Goal: Task Accomplishment & Management: Manage account settings

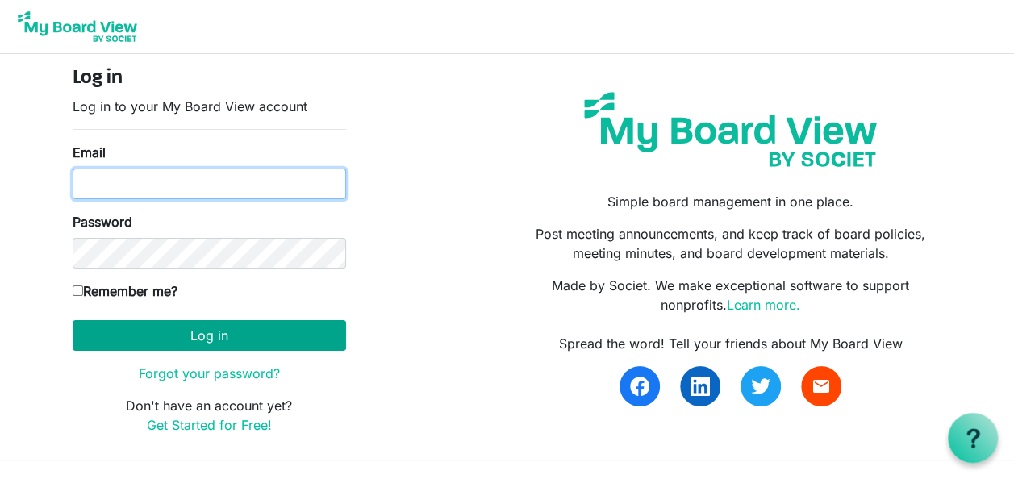
type input "[PERSON_NAME][EMAIL_ADDRESS][DOMAIN_NAME]"
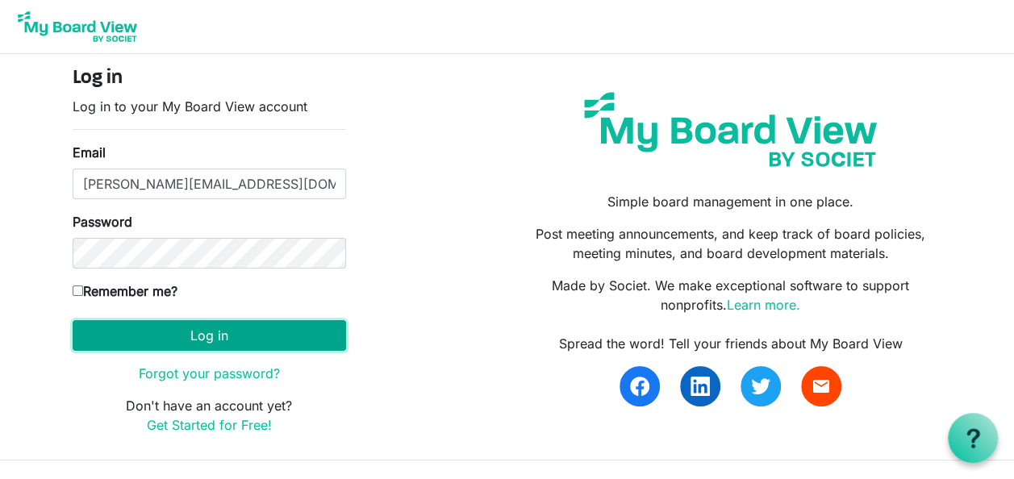
click at [234, 321] on button "Log in" at bounding box center [210, 335] width 274 height 31
click at [215, 336] on button "Log in" at bounding box center [210, 335] width 274 height 31
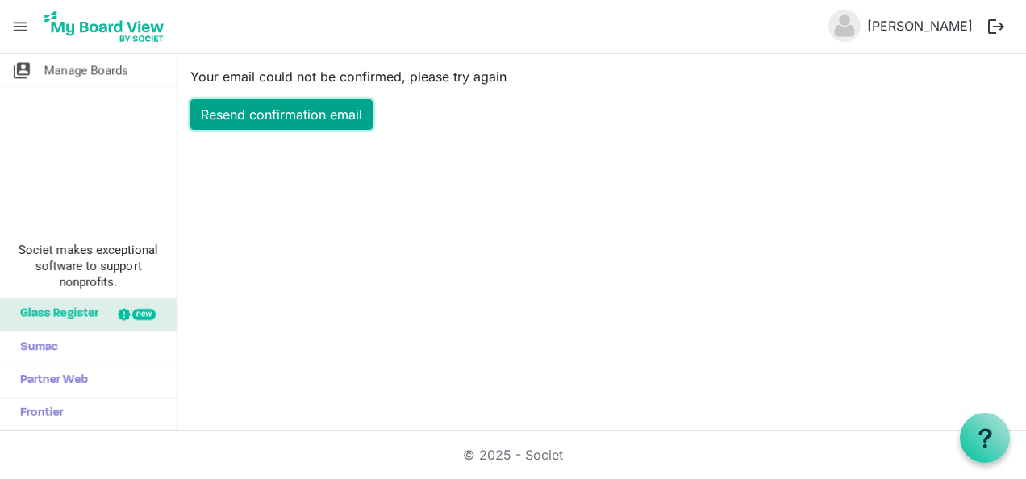
click at [299, 108] on link "Resend confirmation email" at bounding box center [281, 114] width 182 height 31
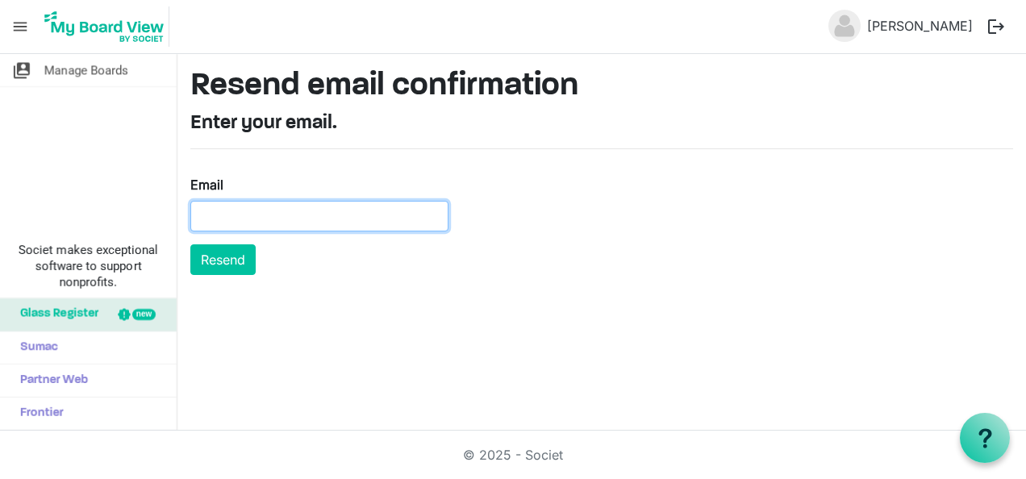
click at [224, 211] on input "Email" at bounding box center [319, 216] width 258 height 31
type input "john.machayi@helsb.gov.zm"
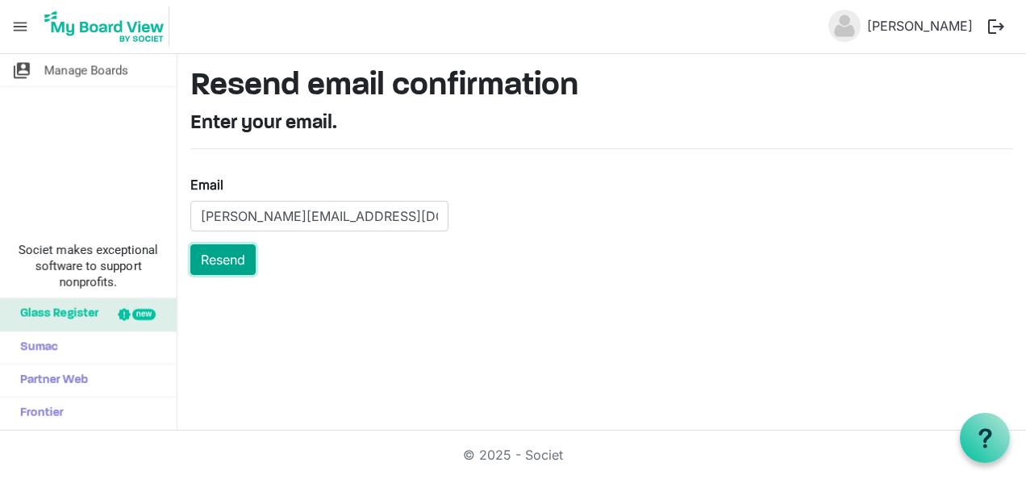
click at [219, 253] on button "Resend" at bounding box center [222, 259] width 65 height 31
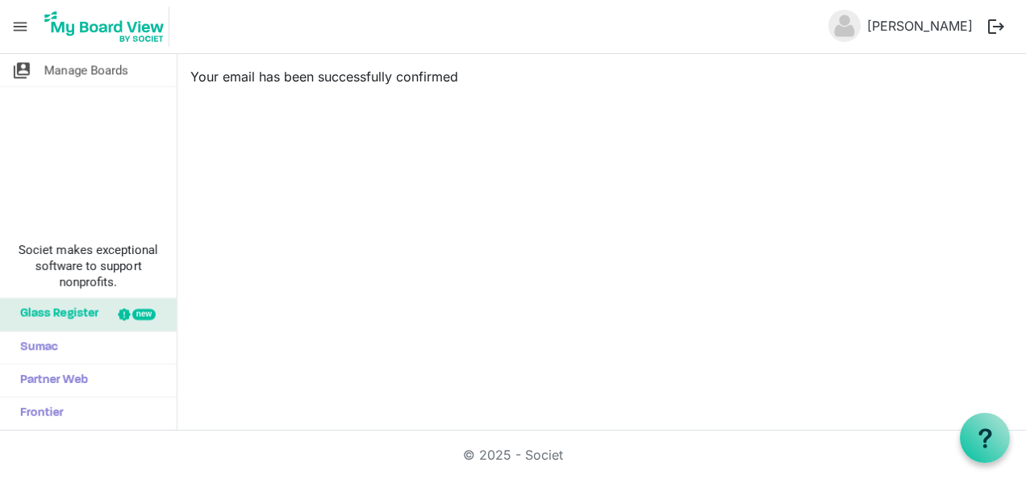
click at [499, 215] on div "switch_account Manage Boards Societ makes exceptional software to support nonpr…" at bounding box center [513, 242] width 1026 height 377
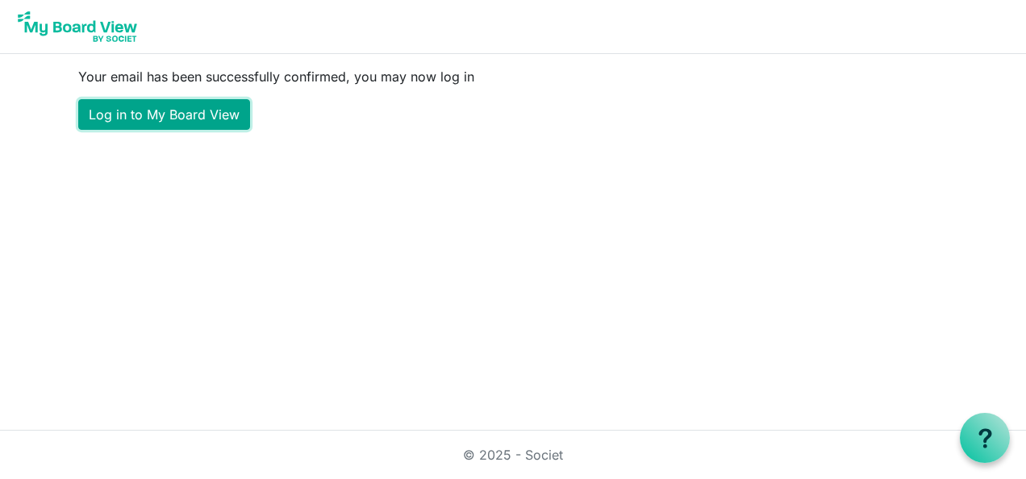
click at [187, 111] on link "Log in to My Board View" at bounding box center [164, 114] width 172 height 31
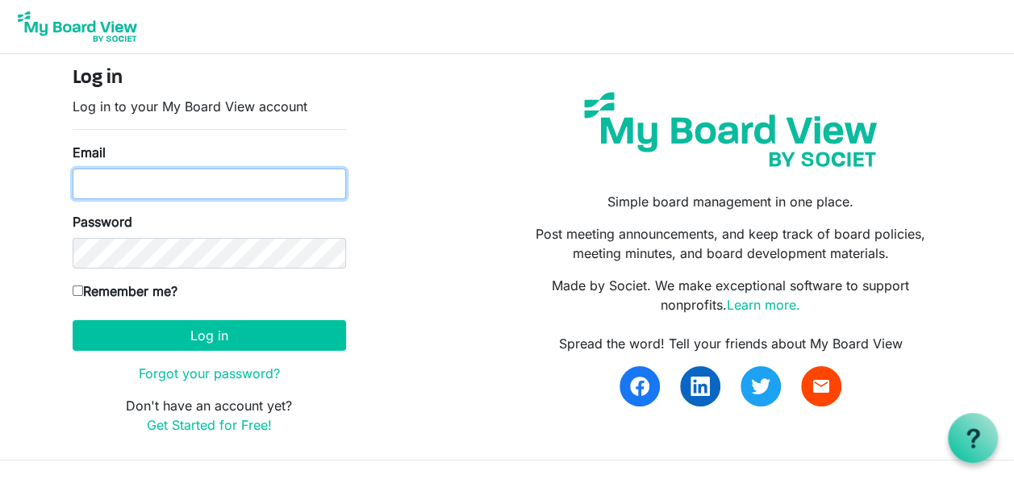
type input "john.machayi@helsb.gov.zm"
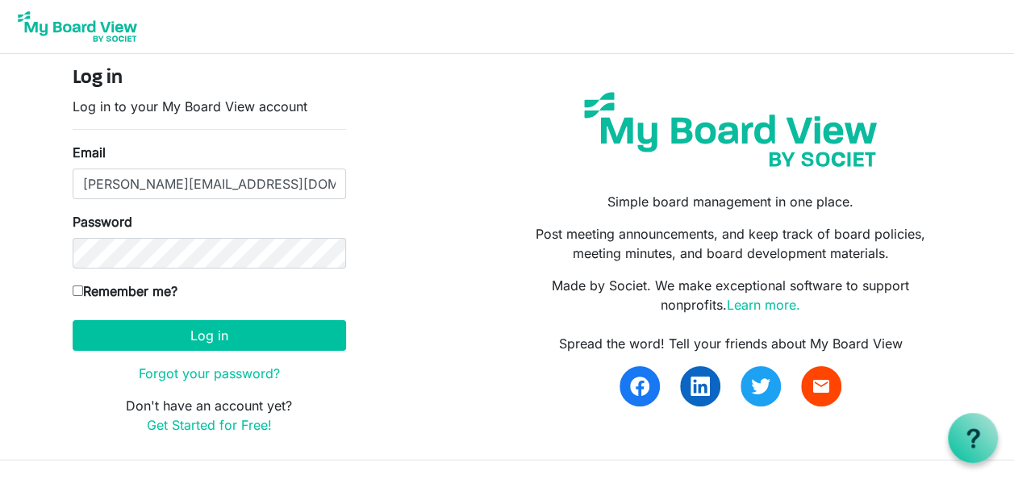
click at [86, 290] on label "Remember me?" at bounding box center [125, 291] width 105 height 19
click at [83, 290] on input "Remember me?" at bounding box center [78, 291] width 10 height 10
checkbox input "true"
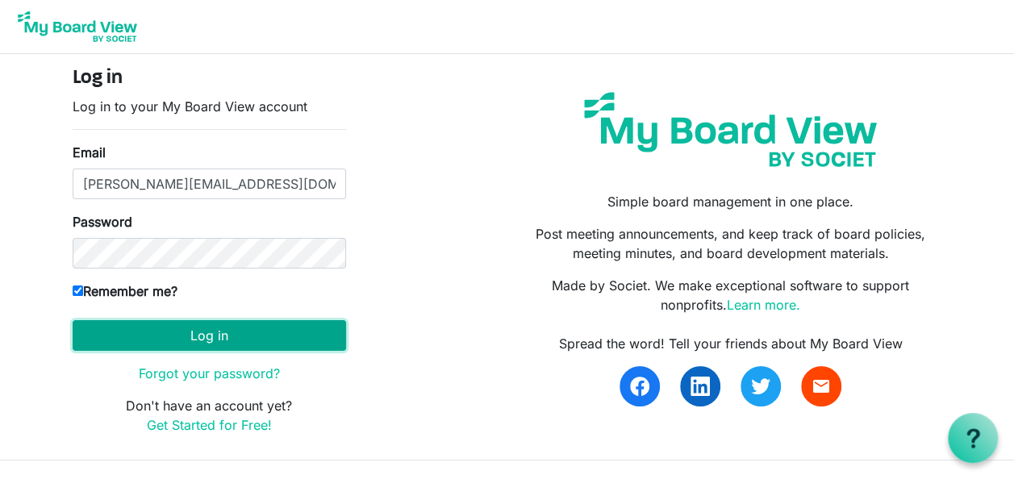
click at [224, 331] on button "Log in" at bounding box center [210, 335] width 274 height 31
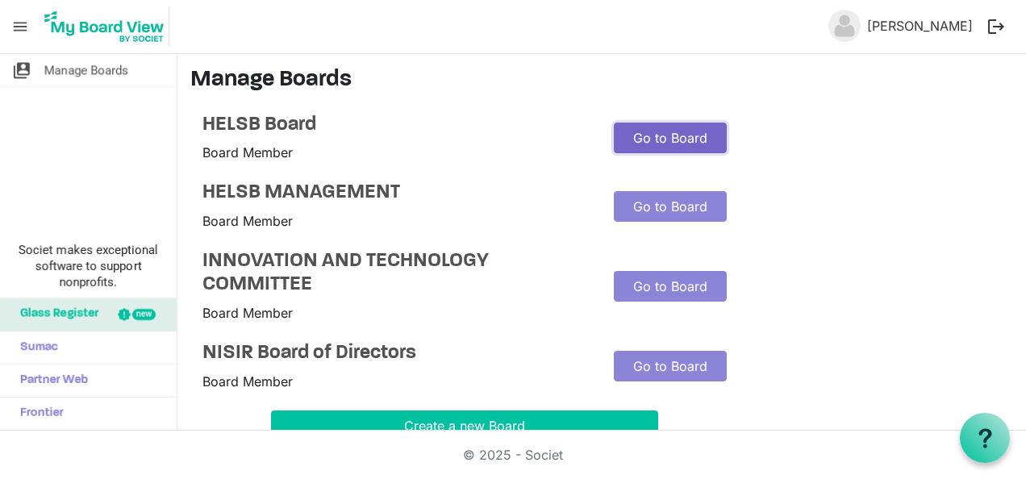
click at [666, 137] on link "Go to Board" at bounding box center [670, 138] width 113 height 31
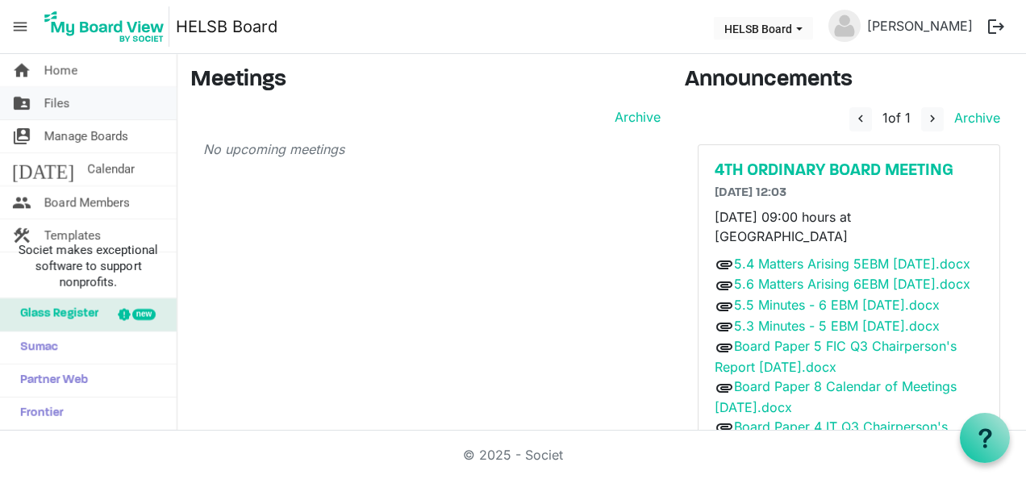
click at [61, 102] on span "Files" at bounding box center [57, 103] width 26 height 32
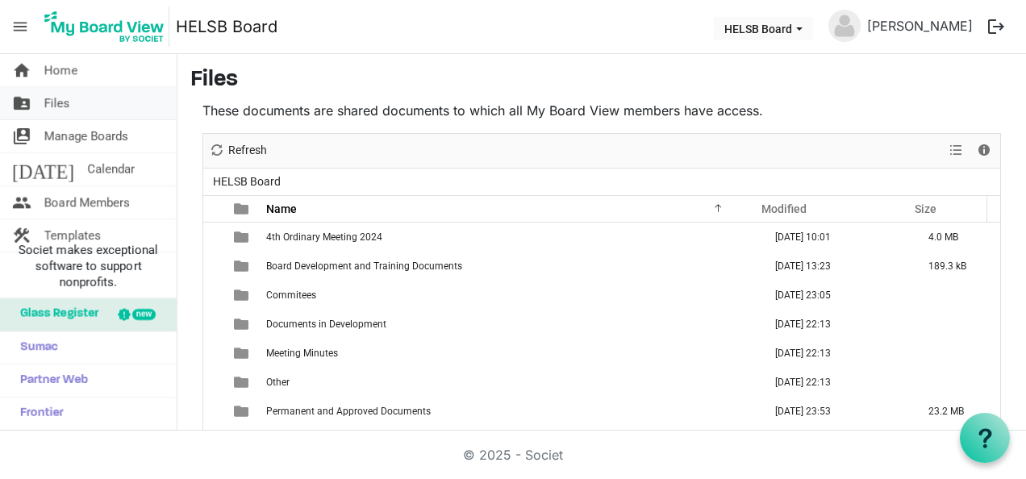
click at [68, 102] on span "Files" at bounding box center [57, 103] width 26 height 32
click at [73, 63] on span "Home" at bounding box center [60, 70] width 33 height 32
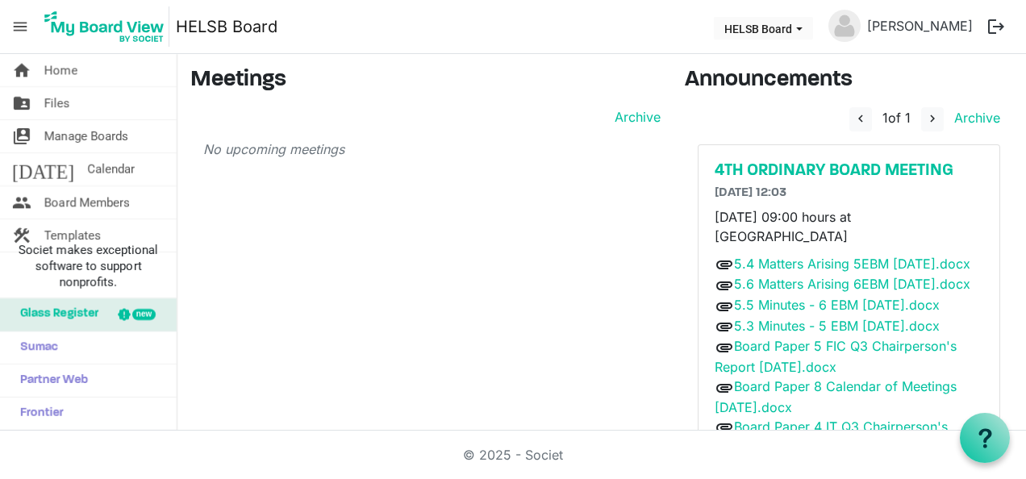
click at [24, 24] on span "menu" at bounding box center [20, 26] width 31 height 31
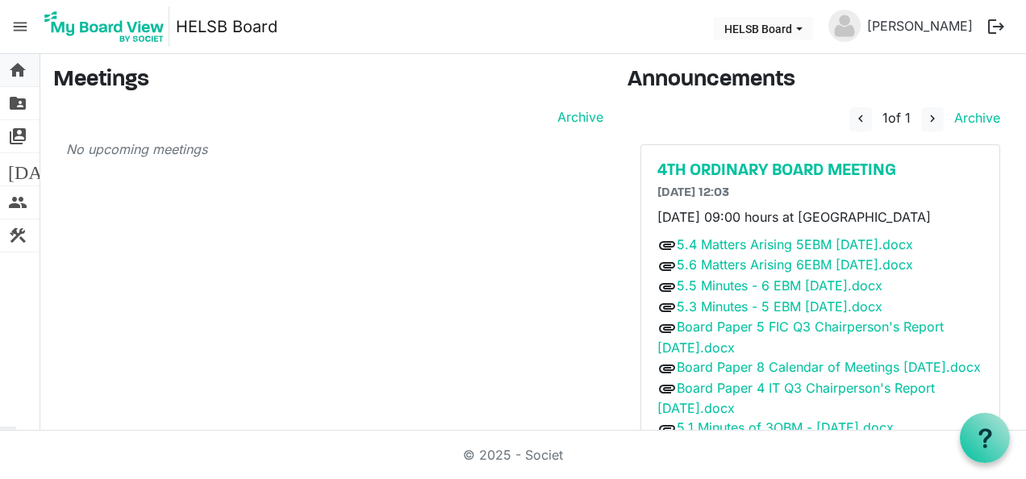
click at [15, 69] on span "home" at bounding box center [17, 70] width 19 height 32
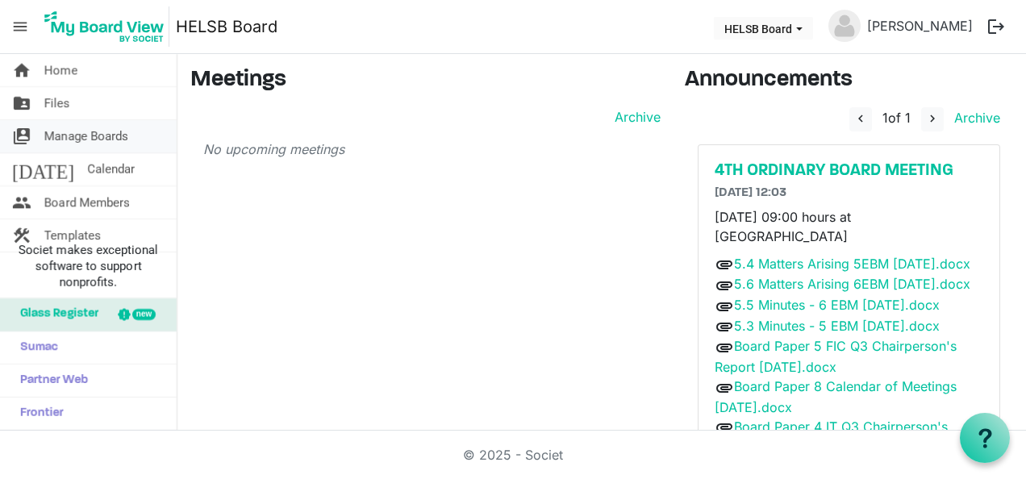
click at [82, 132] on span "Manage Boards" at bounding box center [86, 136] width 84 height 32
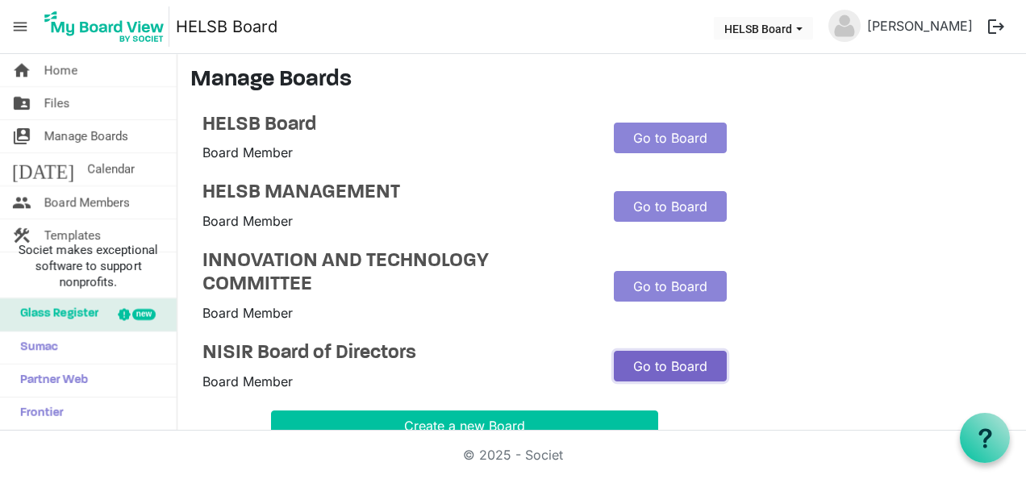
click at [650, 361] on link "Go to Board" at bounding box center [670, 366] width 113 height 31
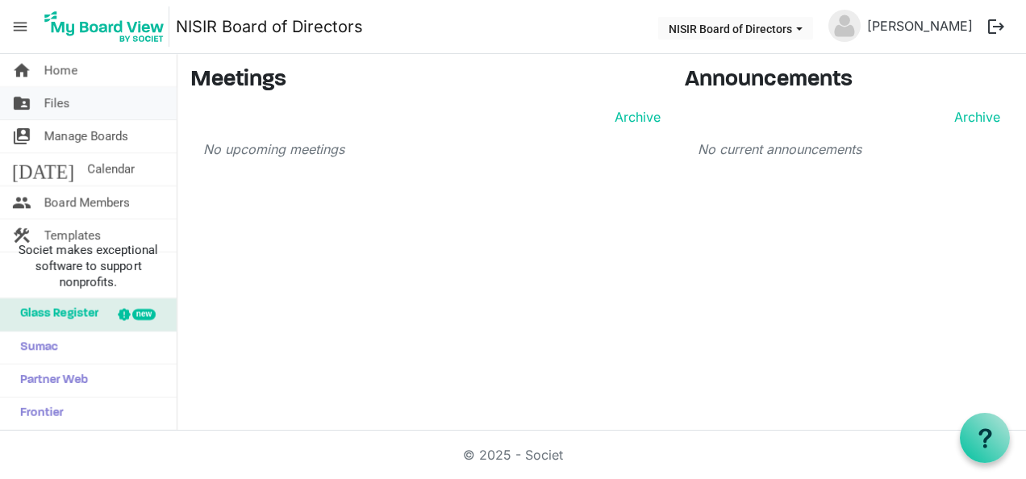
click at [41, 98] on link "folder_shared Files" at bounding box center [88, 103] width 177 height 32
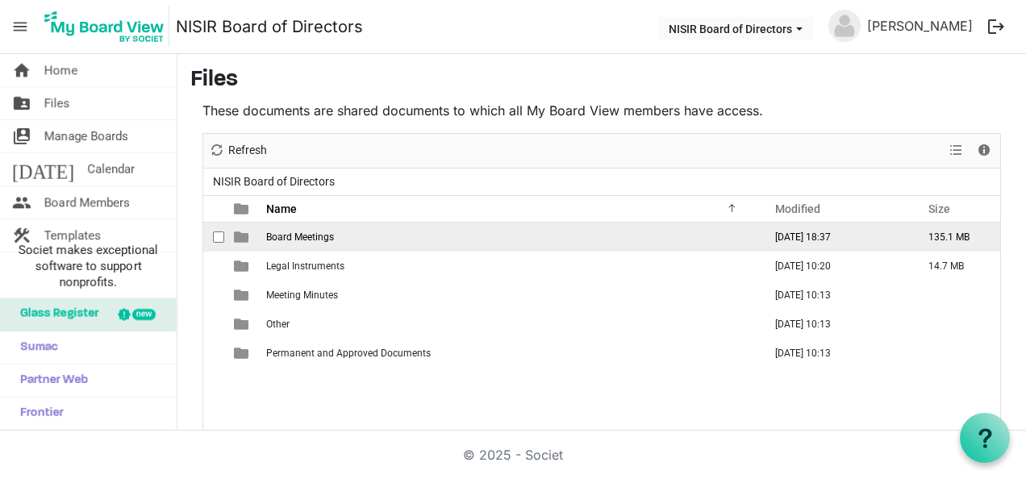
click at [308, 238] on span "Board Meetings" at bounding box center [300, 237] width 68 height 11
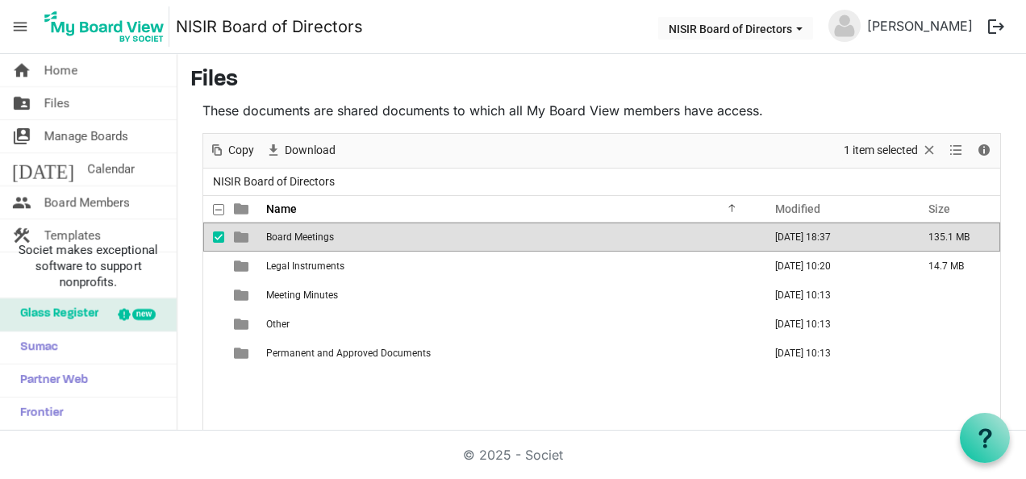
click at [308, 238] on span "Board Meetings" at bounding box center [300, 237] width 68 height 11
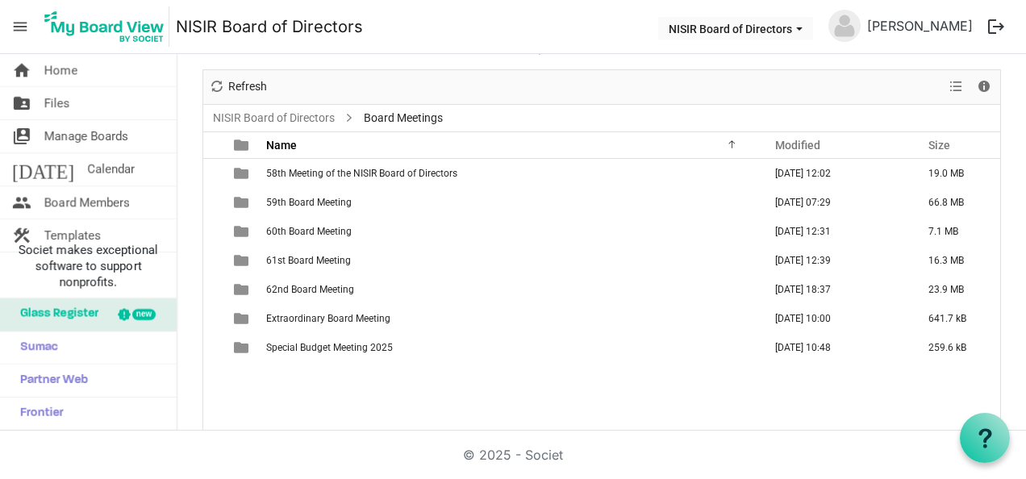
click at [308, 238] on td "60th Board Meeting" at bounding box center [509, 231] width 497 height 29
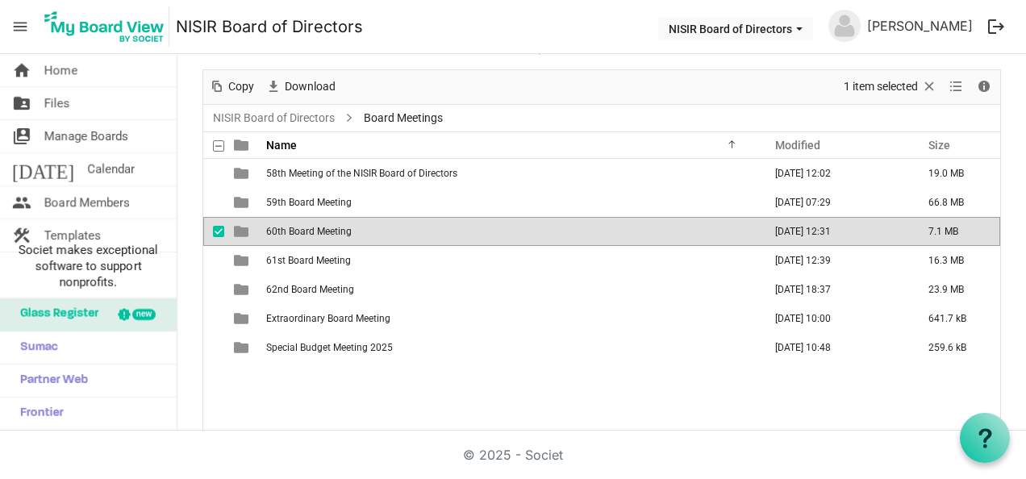
click at [308, 238] on td "60th Board Meeting" at bounding box center [509, 231] width 497 height 29
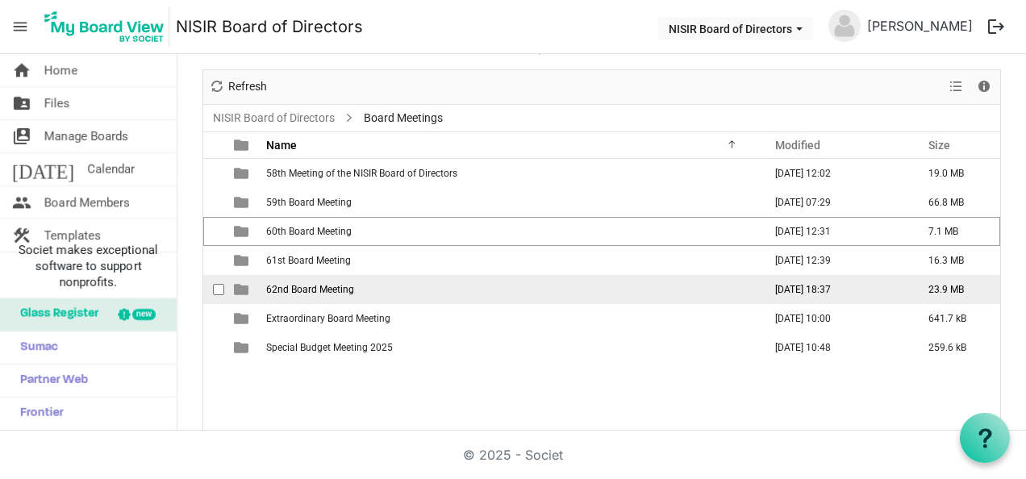
click at [299, 296] on td "62nd Board Meeting" at bounding box center [509, 289] width 497 height 29
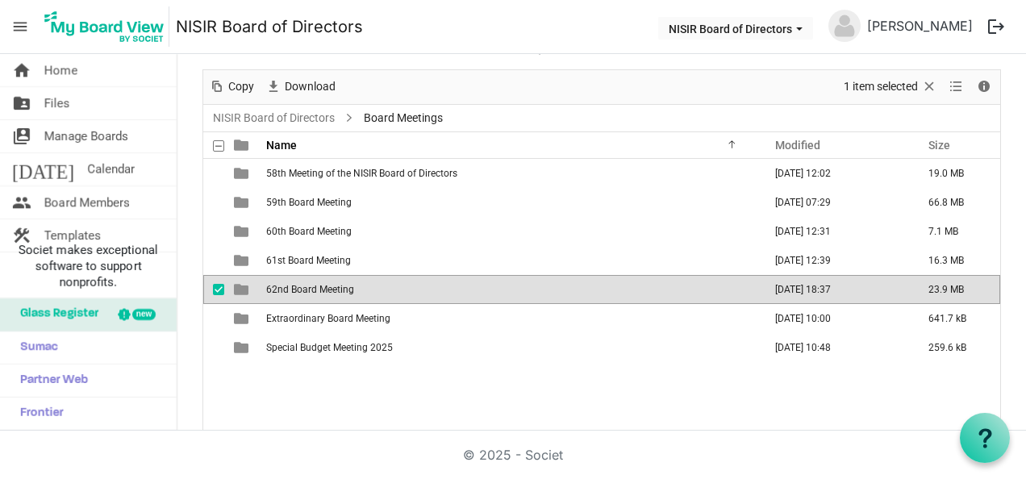
click at [299, 296] on td "62nd Board Meeting" at bounding box center [509, 289] width 497 height 29
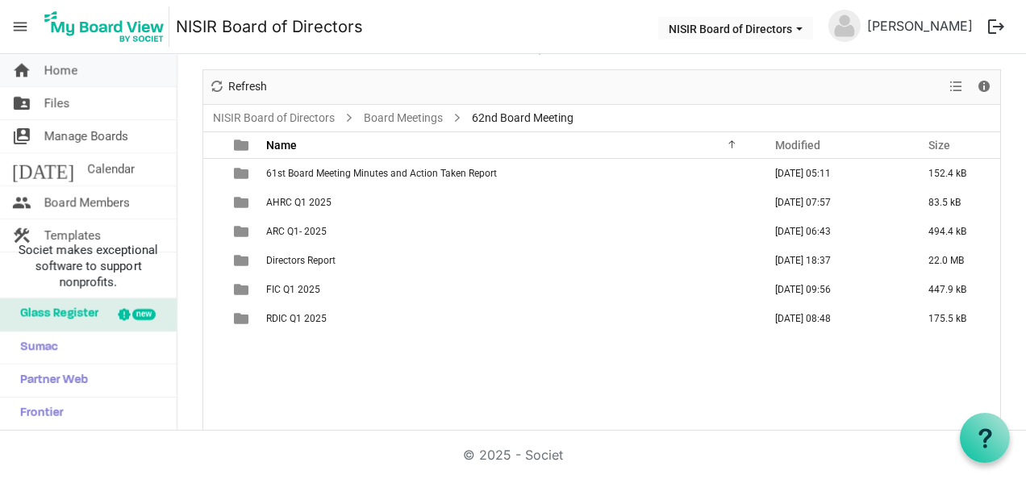
click at [43, 76] on link "home Home" at bounding box center [88, 70] width 177 height 32
